Goal: Transaction & Acquisition: Purchase product/service

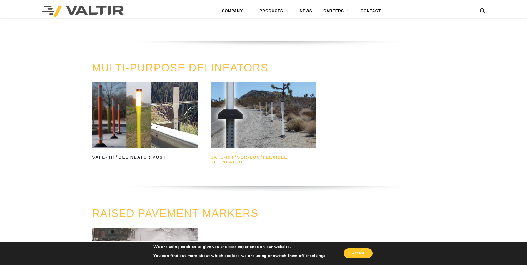
scroll to position [178, 0]
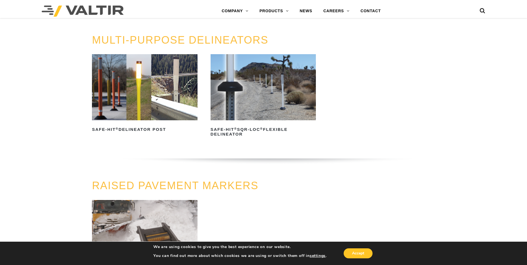
click at [275, 111] on img at bounding box center [264, 87] width 106 height 66
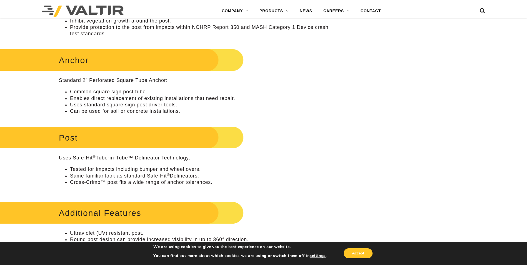
scroll to position [333, 0]
